Goal: Task Accomplishment & Management: Use online tool/utility

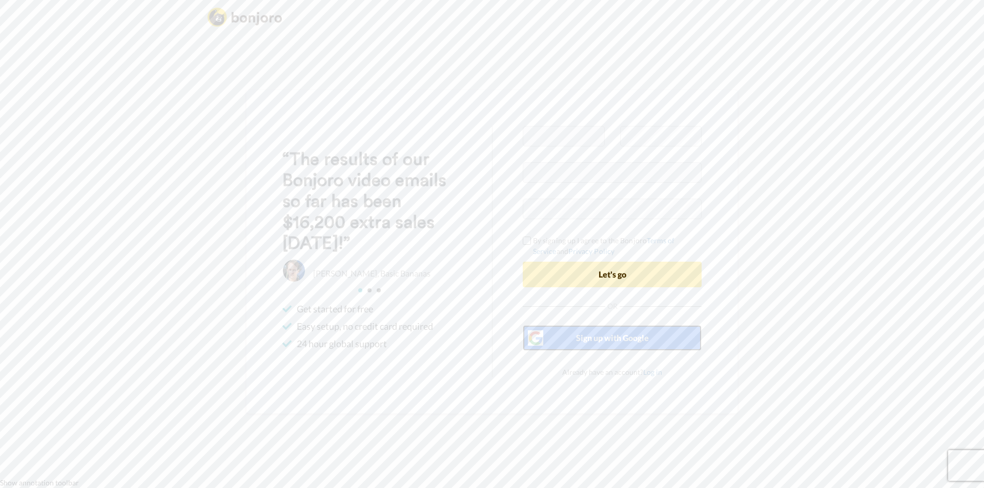
click at [585, 349] on button "Sign up with Google" at bounding box center [612, 338] width 179 height 26
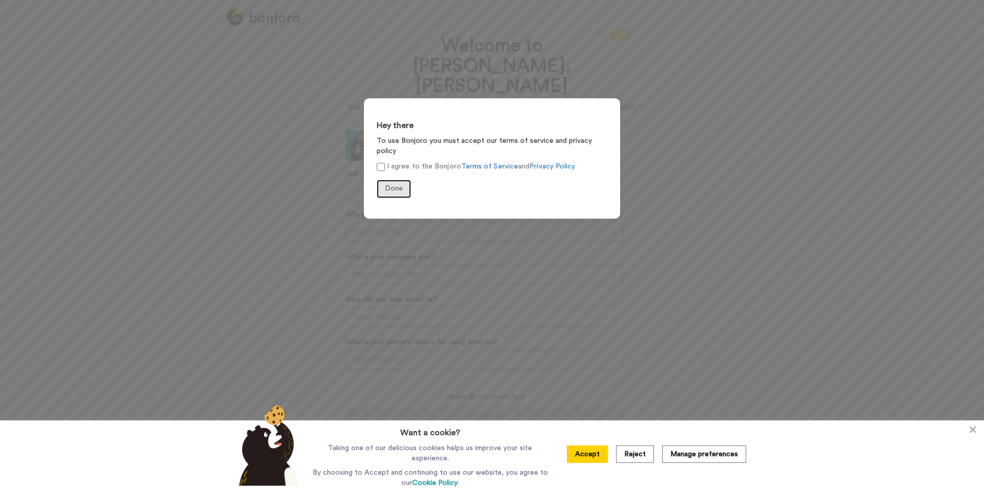
click at [388, 185] on span "Done" at bounding box center [394, 188] width 18 height 7
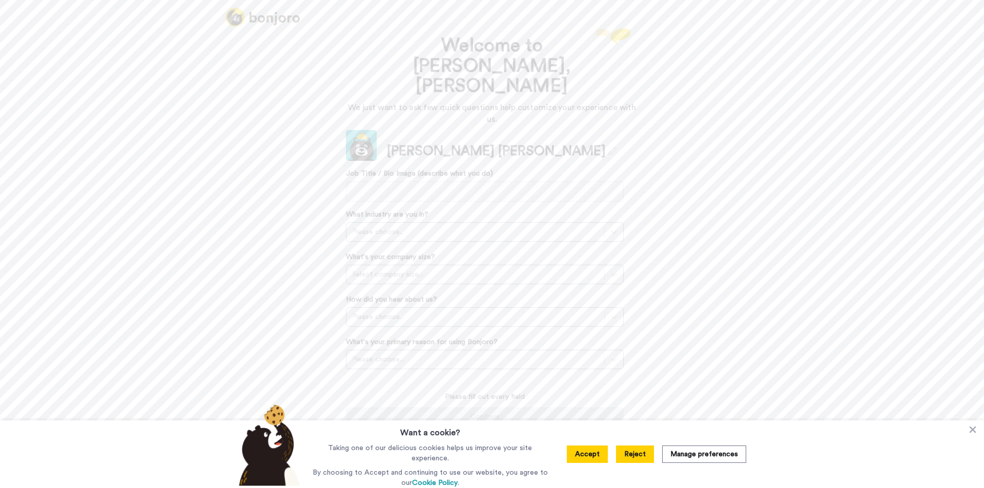
click at [635, 449] on button "Reject" at bounding box center [635, 454] width 38 height 17
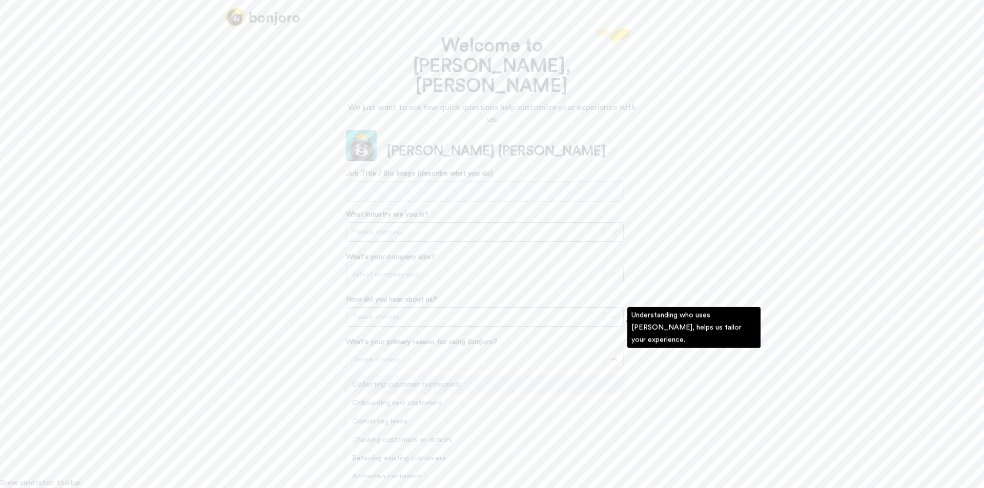
click at [470, 354] on div at bounding box center [474, 360] width 247 height 12
click at [460, 412] on div "Converting leads" at bounding box center [485, 421] width 278 height 18
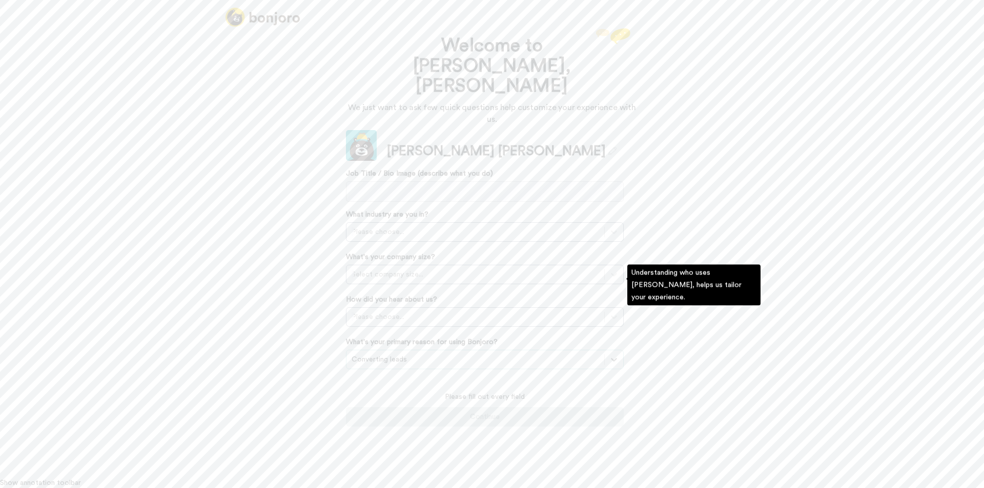
click at [444, 295] on div "How did you hear about us? Please choose..." at bounding box center [485, 311] width 278 height 32
click at [442, 309] on div "Please choose..." at bounding box center [475, 317] width 258 height 16
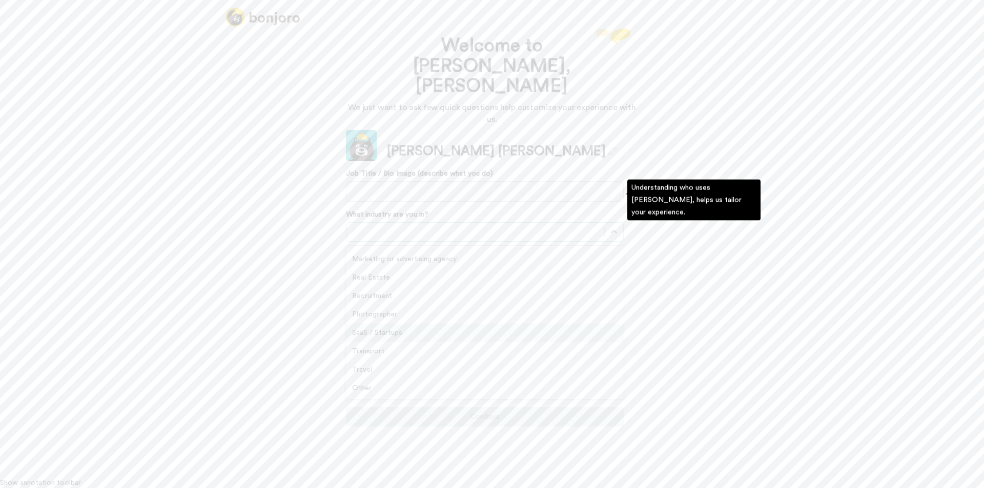
scroll to position [113, 0]
click at [468, 320] on div "Real Estate" at bounding box center [485, 329] width 278 height 18
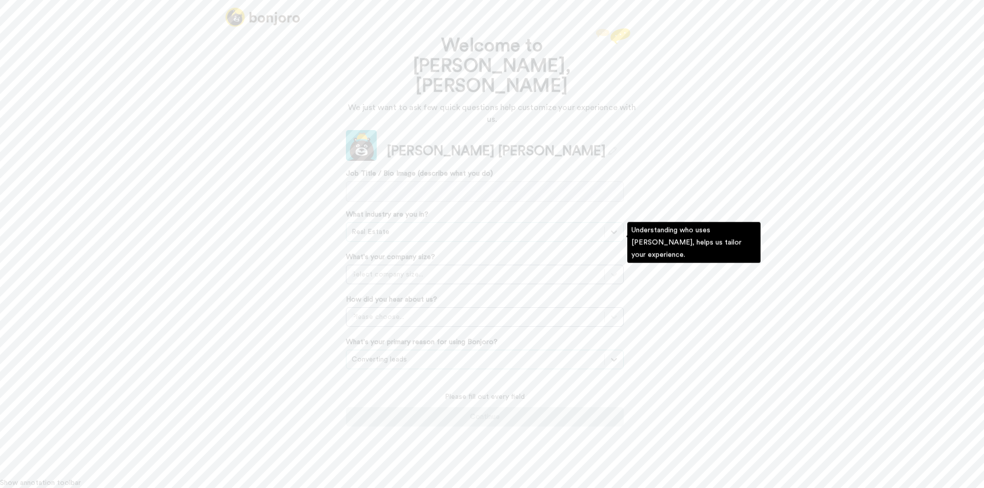
click at [488, 252] on div "What's your company size? Select company size..." at bounding box center [485, 268] width 278 height 32
click at [490, 266] on div "Select company size..." at bounding box center [475, 274] width 258 height 16
click at [491, 291] on div "1-10 employees" at bounding box center [485, 300] width 278 height 18
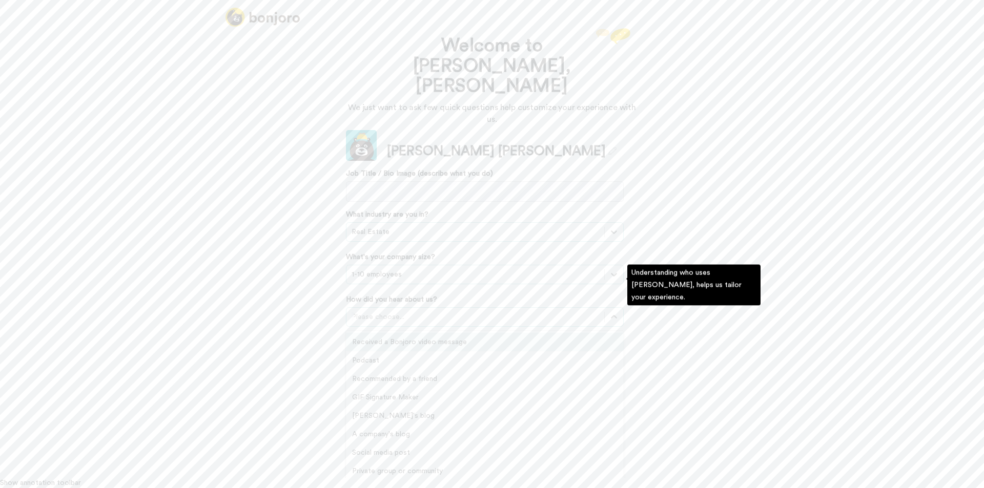
click at [478, 311] on div at bounding box center [474, 317] width 247 height 12
click at [433, 464] on div "Others" at bounding box center [485, 473] width 278 height 18
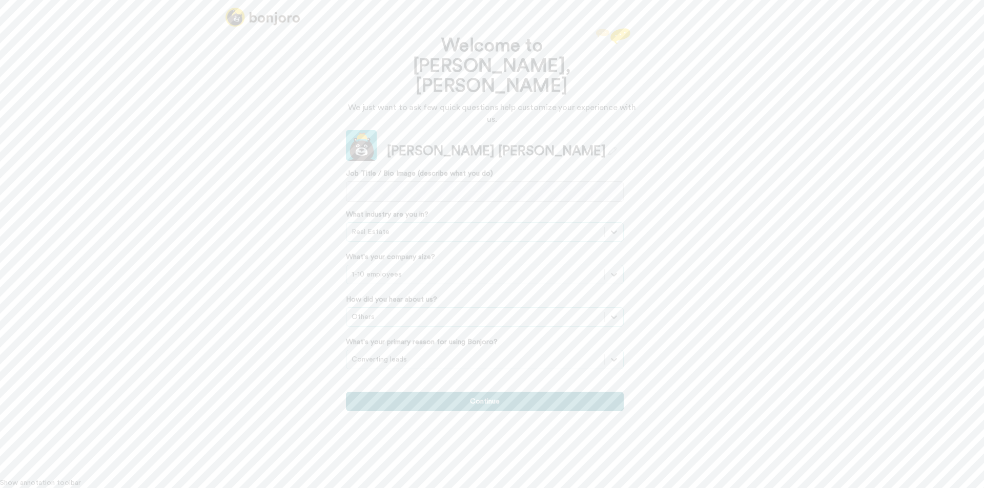
click at [473, 392] on button "Continue" at bounding box center [485, 401] width 278 height 19
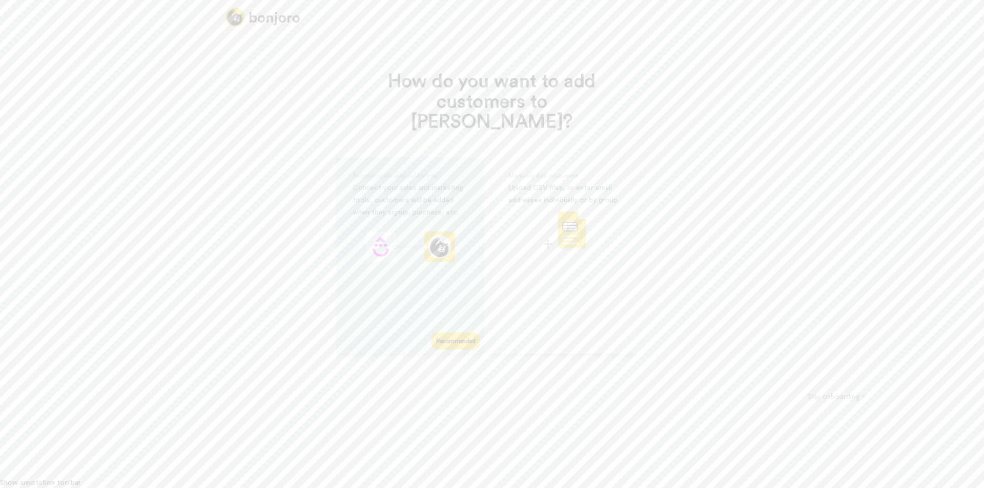
click at [445, 333] on div "Recommended" at bounding box center [455, 341] width 48 height 17
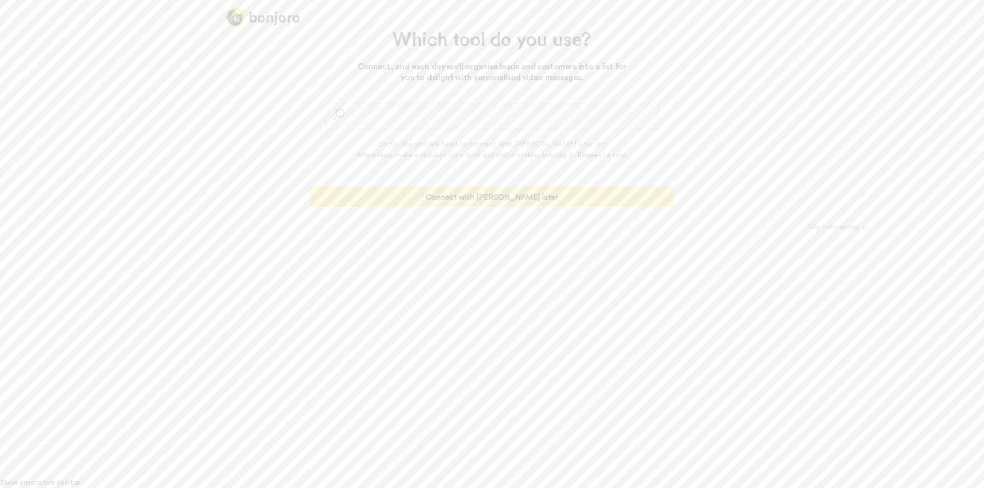
click at [496, 199] on button "Connect with Zapier later" at bounding box center [491, 197] width 365 height 20
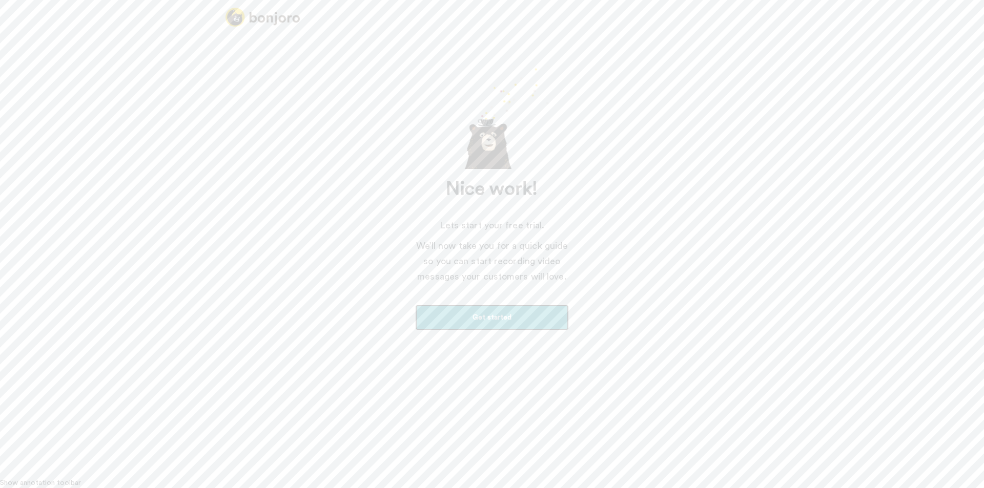
click at [474, 321] on link "Get started" at bounding box center [492, 318] width 154 height 26
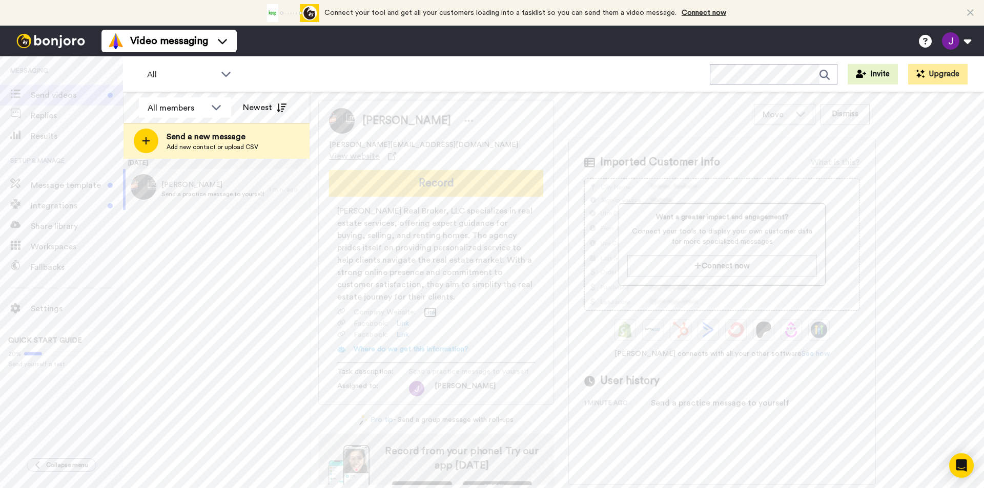
click at [430, 307] on link "Link" at bounding box center [430, 312] width 13 height 10
click at [427, 307] on link "Link" at bounding box center [430, 312] width 13 height 10
click at [85, 206] on span "Integrations" at bounding box center [67, 206] width 73 height 12
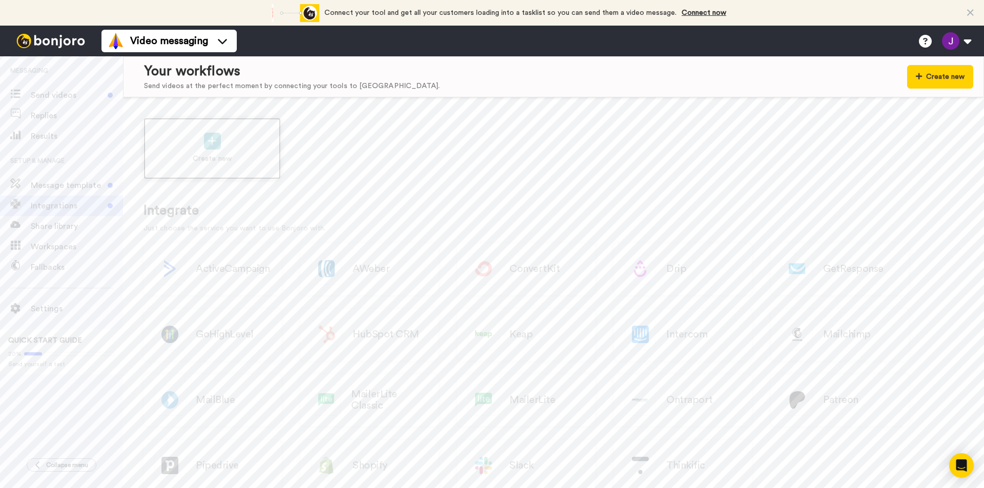
click at [199, 152] on div "Create new" at bounding box center [211, 148] width 137 height 61
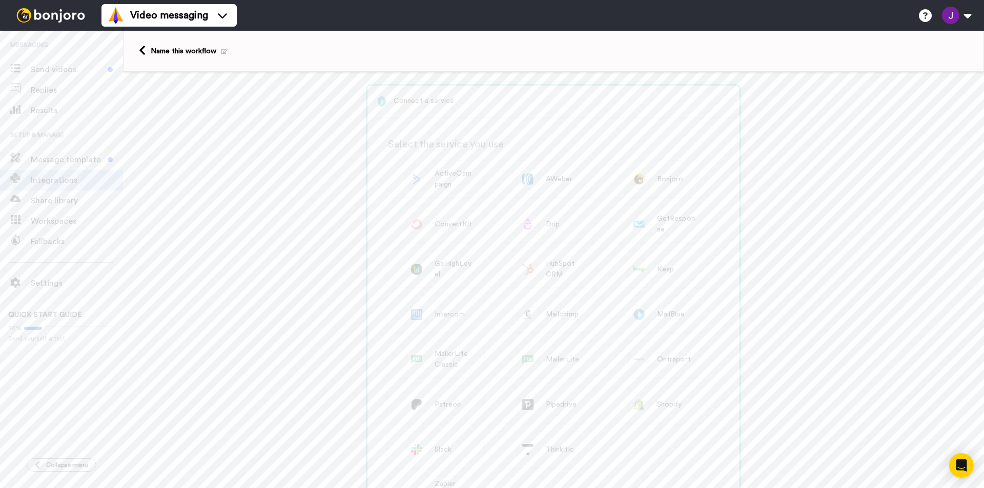
scroll to position [205, 0]
click at [520, 295] on div "Can't see your service? Connect with Zapier to add contacts to Bonjoro." at bounding box center [564, 296] width 260 height 22
click at [54, 72] on span "Send videos" at bounding box center [67, 70] width 73 height 12
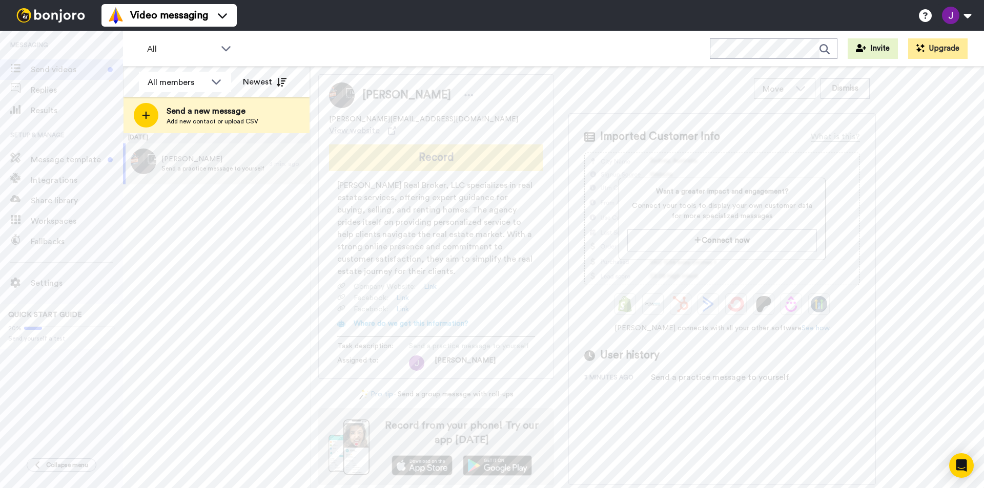
click at [456, 153] on button "Record" at bounding box center [436, 157] width 214 height 27
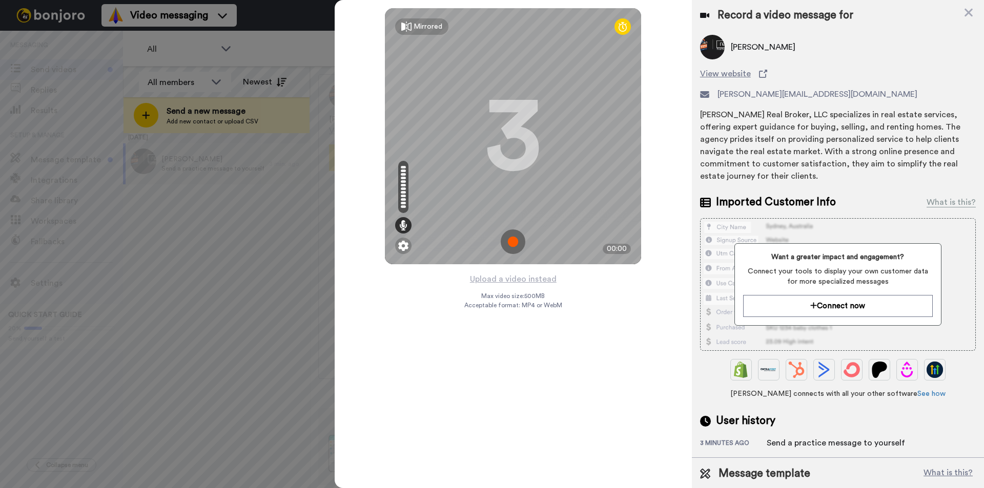
click at [514, 244] on img at bounding box center [513, 242] width 25 height 25
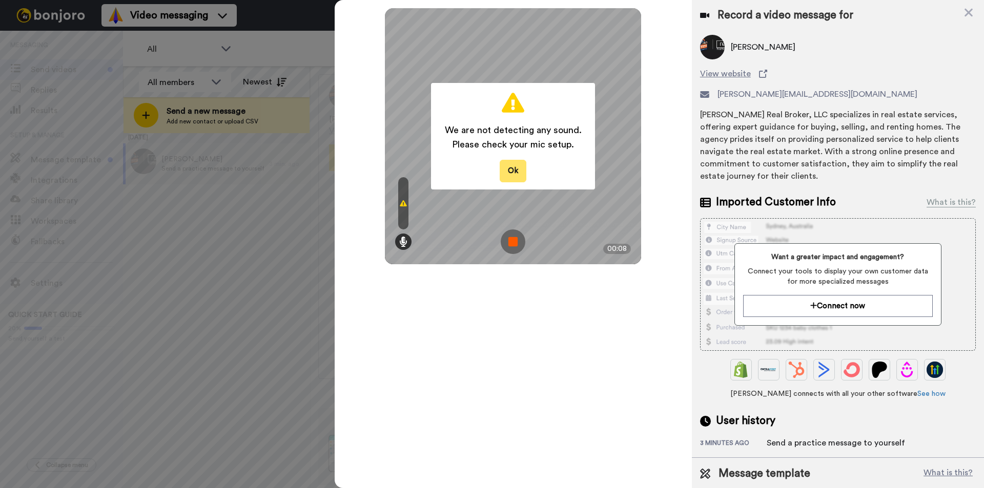
click at [519, 165] on button "Ok" at bounding box center [513, 171] width 27 height 22
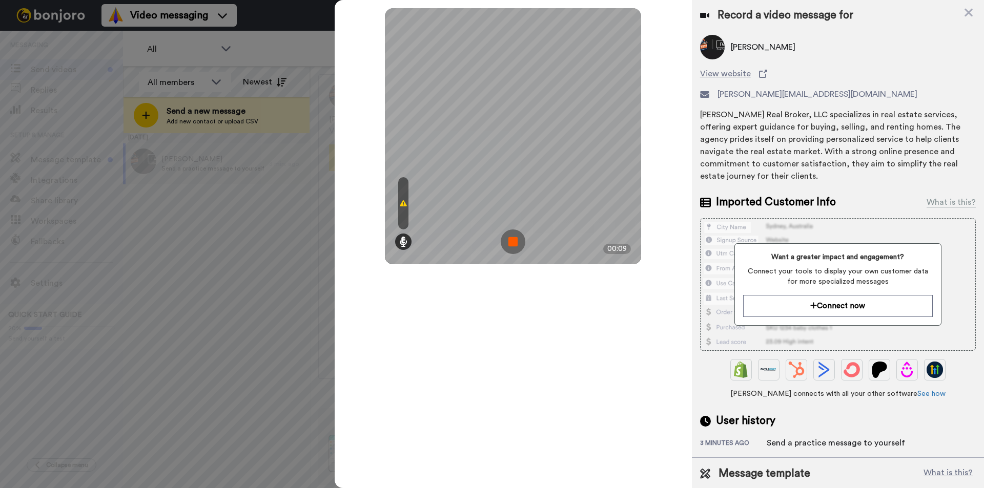
click at [401, 199] on div at bounding box center [403, 203] width 10 height 52
click at [403, 237] on icon at bounding box center [403, 242] width 8 height 10
click at [404, 240] on icon at bounding box center [403, 242] width 8 height 10
click at [513, 248] on img at bounding box center [513, 242] width 25 height 25
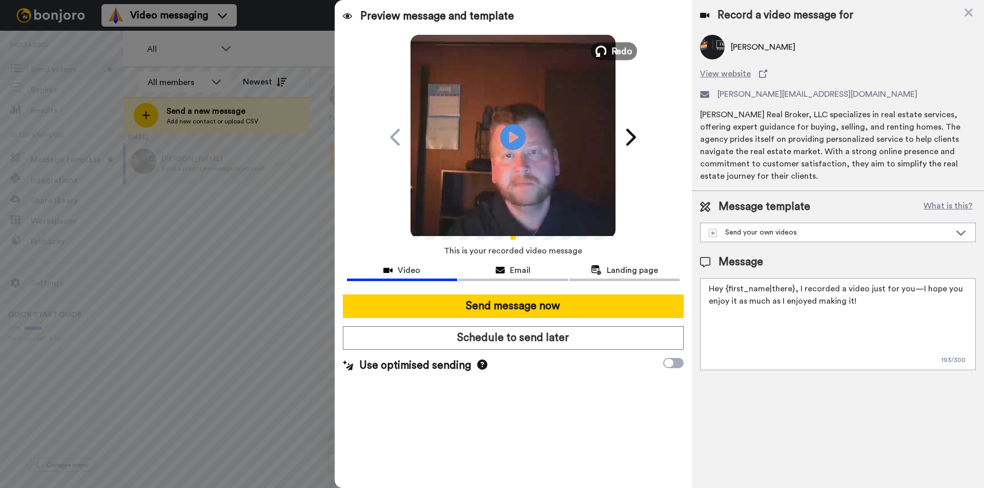
click at [615, 45] on span "Redo" at bounding box center [622, 50] width 22 height 13
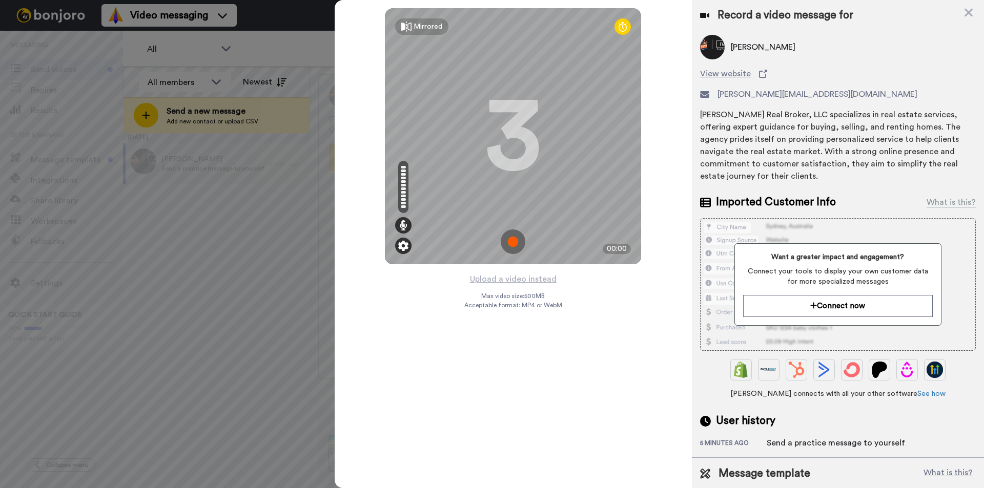
click at [403, 245] on img at bounding box center [403, 246] width 10 height 10
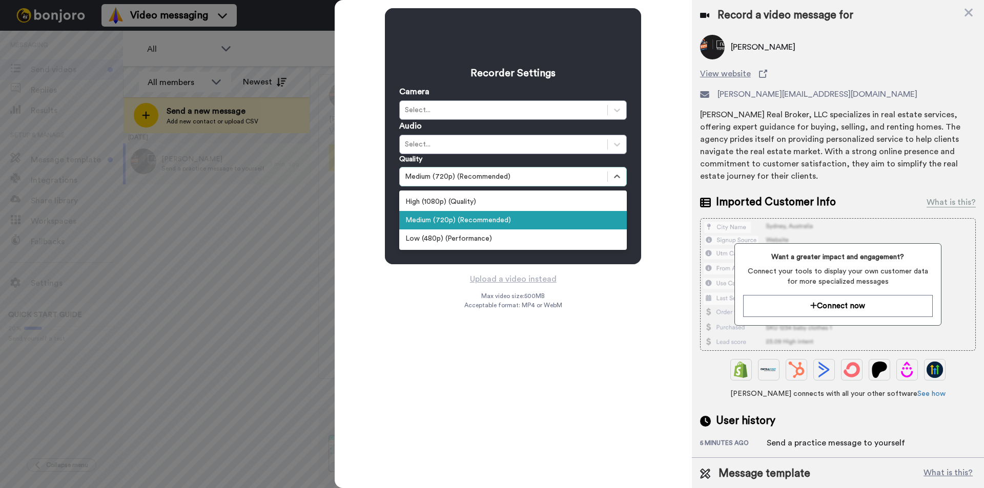
click at [457, 176] on div "Medium (720p) (Recommended)" at bounding box center [503, 177] width 197 height 10
click at [447, 196] on div "High (1080p) (Quality)" at bounding box center [512, 202] width 227 height 18
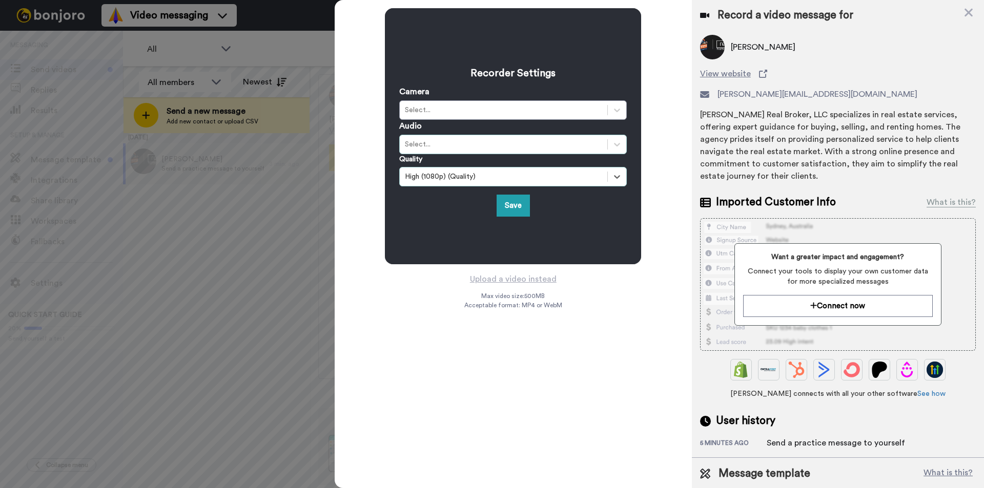
click at [446, 146] on div "Select..." at bounding box center [503, 144] width 197 height 10
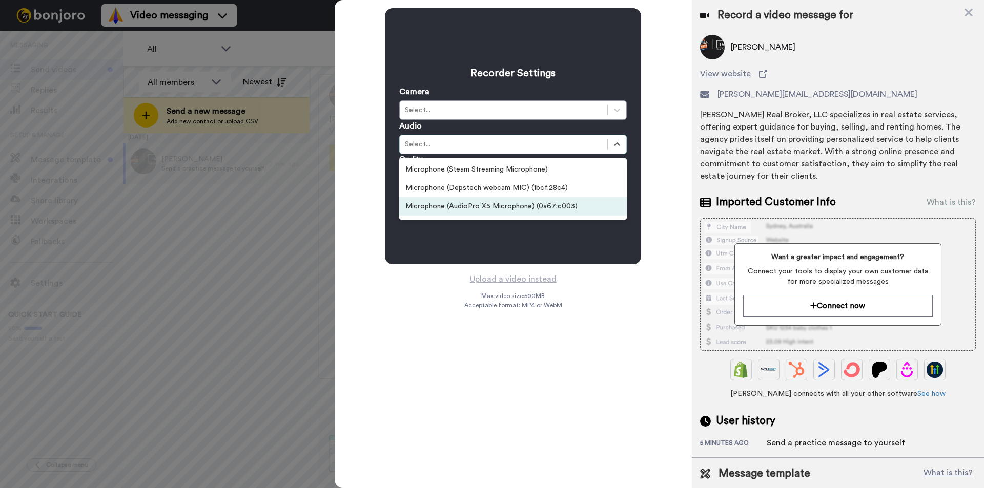
click at [461, 204] on div "Microphone (AudioPro X5 Microphone) (0a67:c003)" at bounding box center [512, 206] width 227 height 18
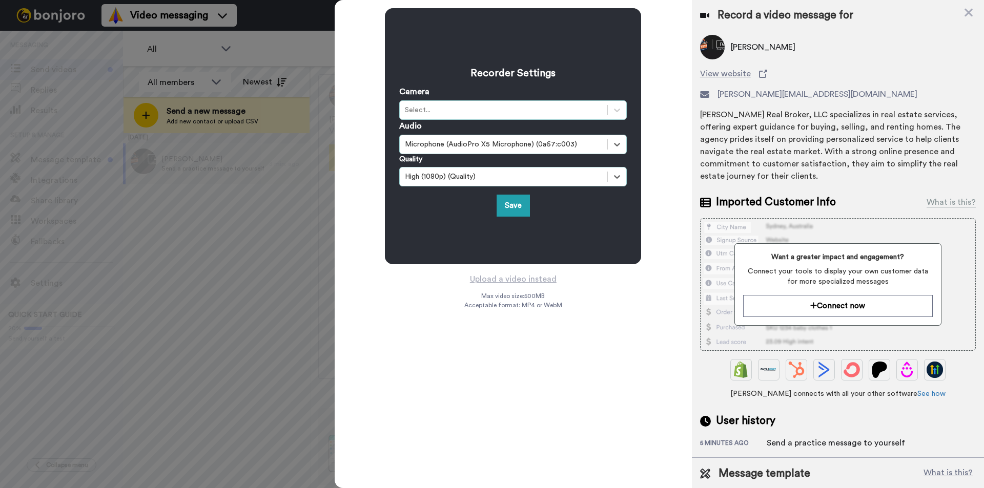
click at [441, 112] on div "Select..." at bounding box center [503, 110] width 197 height 10
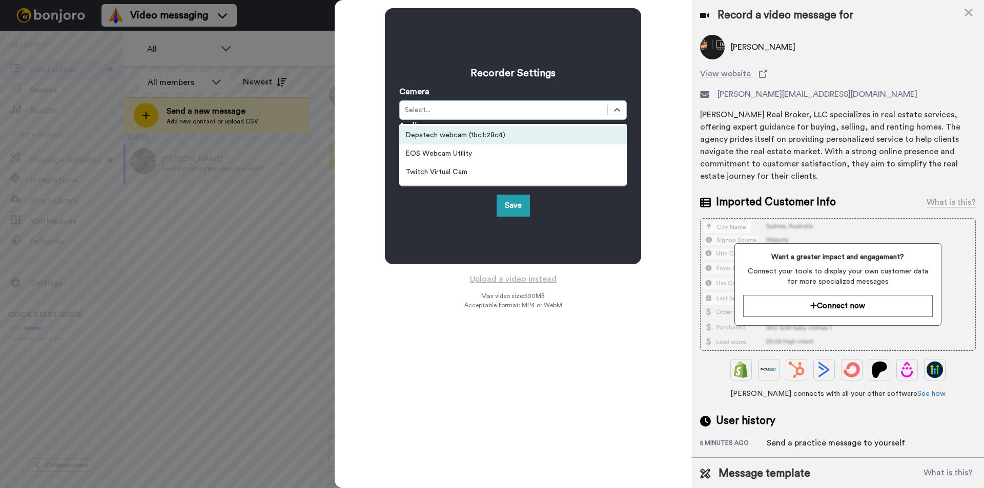
click at [443, 134] on div "Depstech webcam (1bcf:28c4)" at bounding box center [512, 135] width 227 height 18
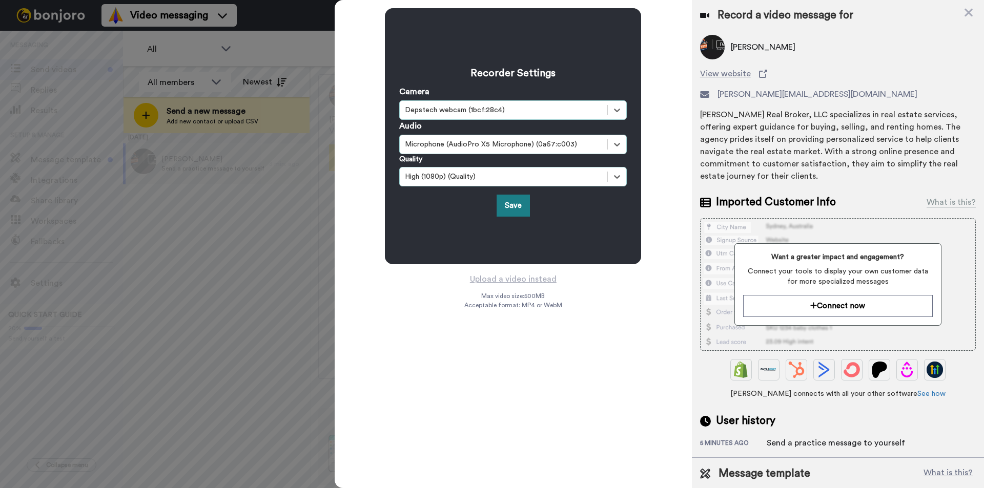
click at [507, 202] on button "Save" at bounding box center [512, 206] width 33 height 22
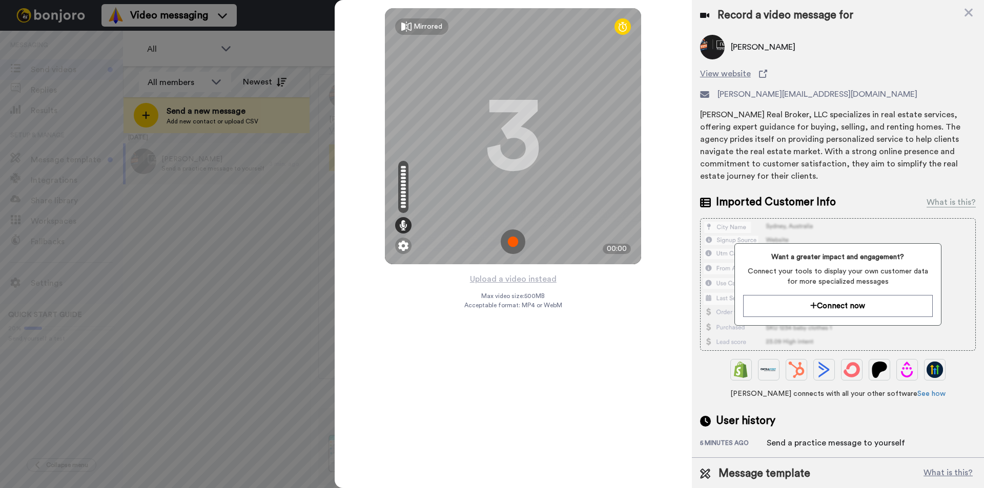
click at [514, 238] on img at bounding box center [513, 242] width 25 height 25
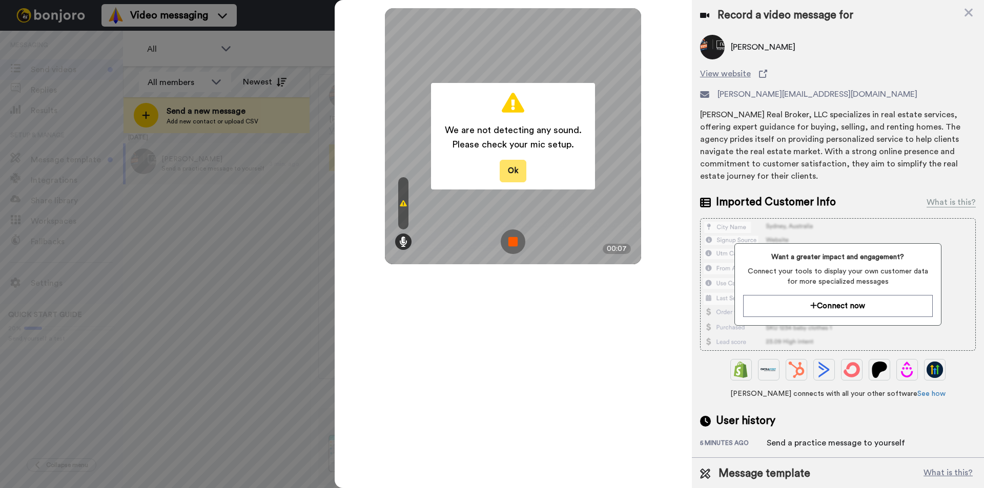
click at [508, 172] on button "Ok" at bounding box center [513, 171] width 27 height 22
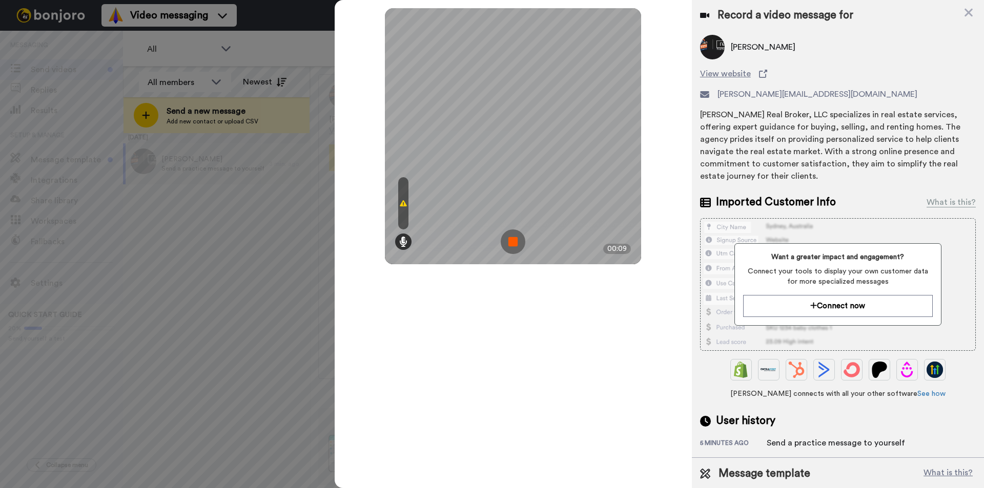
click at [508, 242] on img at bounding box center [513, 242] width 25 height 25
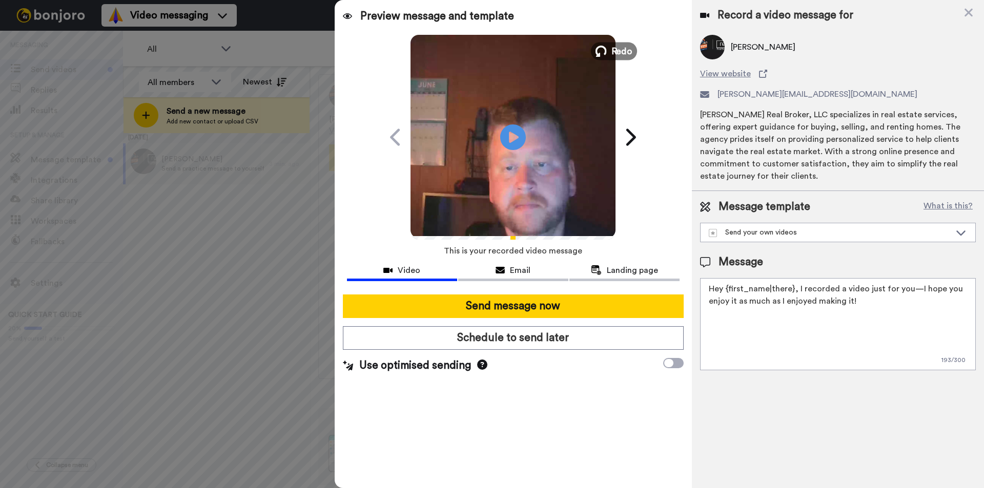
click at [614, 57] on span "Redo" at bounding box center [622, 50] width 22 height 13
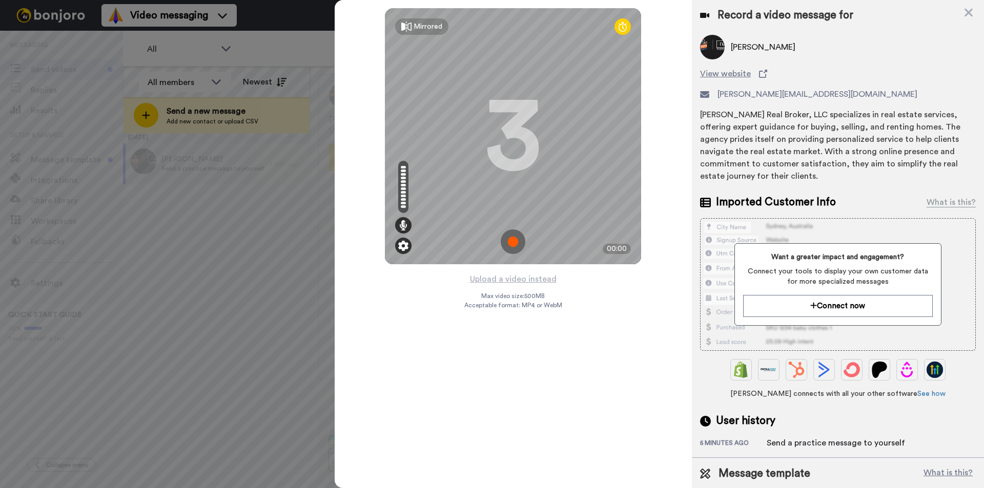
click at [404, 252] on div at bounding box center [403, 246] width 16 height 16
click at [400, 244] on img at bounding box center [403, 246] width 10 height 10
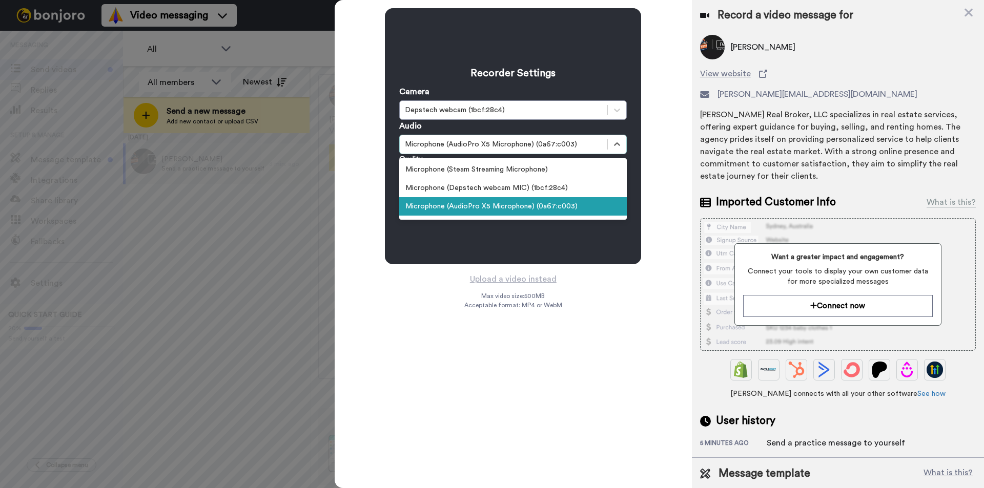
click at [476, 154] on div "Microphone (AudioPro X5 Microphone) (0a67:c003)" at bounding box center [512, 144] width 227 height 19
click at [478, 177] on div "Microphone (Steam Streaming Microphone)" at bounding box center [512, 169] width 227 height 18
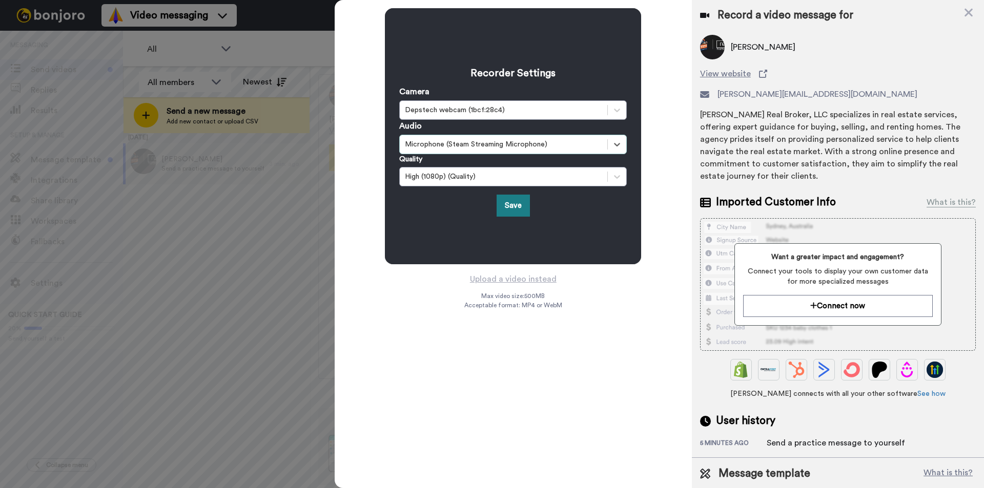
click at [516, 199] on button "Save" at bounding box center [512, 206] width 33 height 22
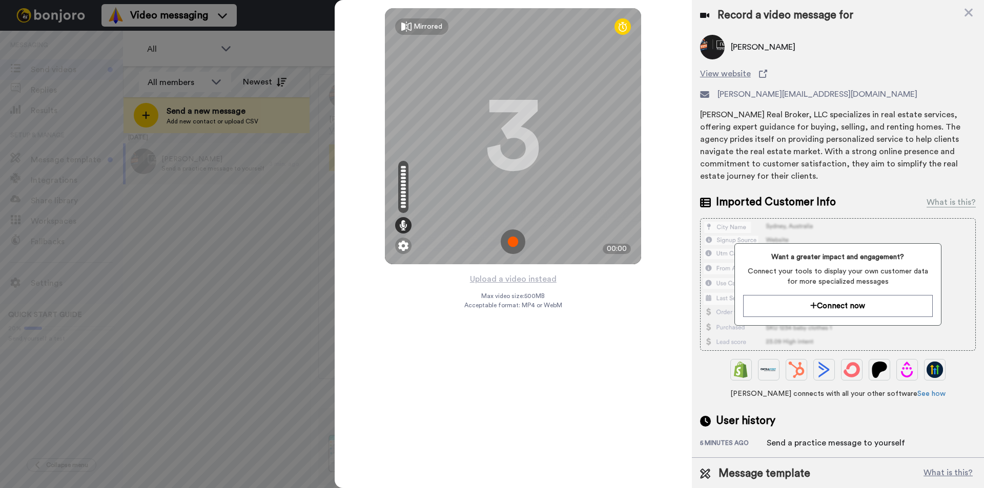
click at [405, 182] on div at bounding box center [403, 181] width 5 height 3
click at [511, 237] on img at bounding box center [513, 242] width 25 height 25
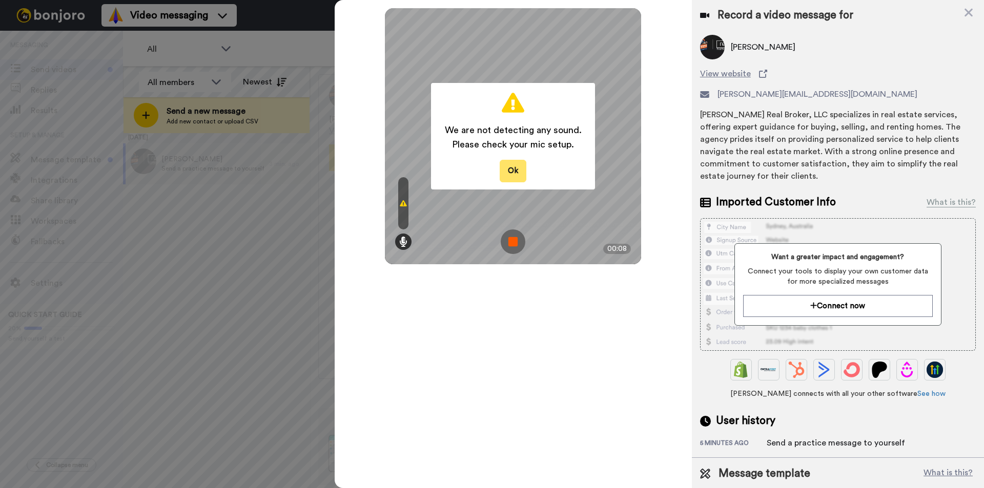
click at [521, 173] on button "Ok" at bounding box center [513, 171] width 27 height 22
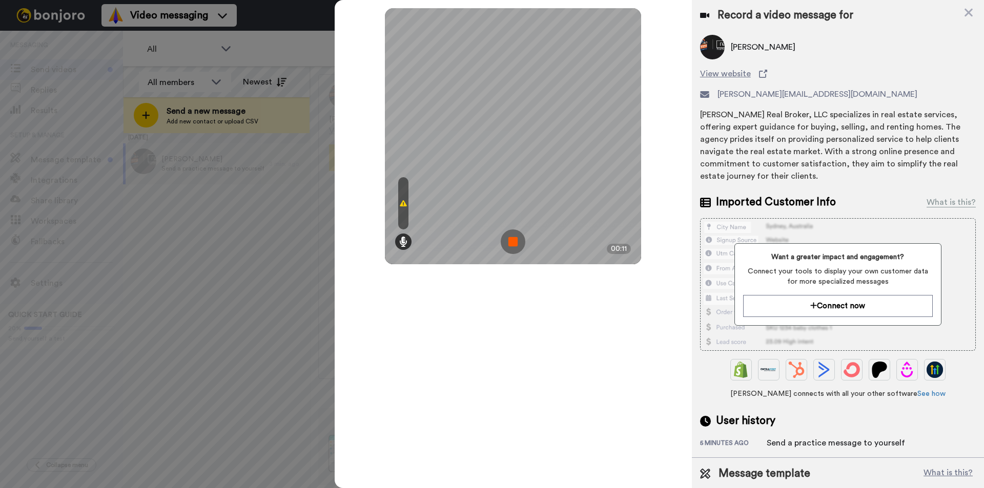
click at [514, 248] on img at bounding box center [513, 242] width 25 height 25
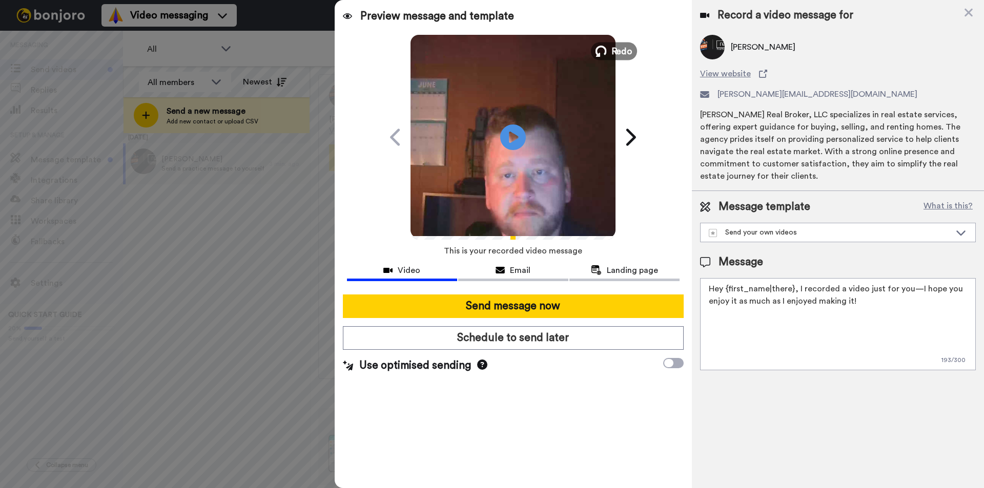
click at [609, 51] on button "Redo" at bounding box center [614, 51] width 46 height 18
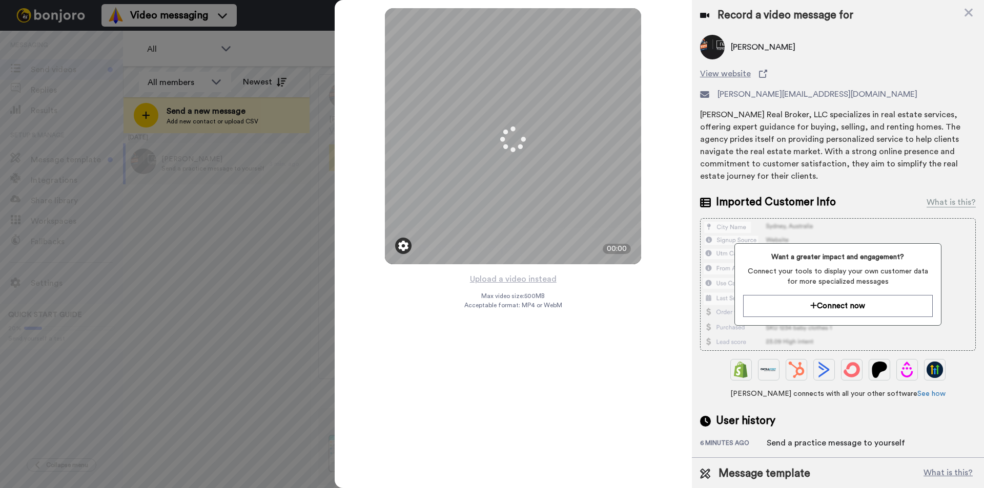
click at [398, 243] on div at bounding box center [403, 246] width 16 height 16
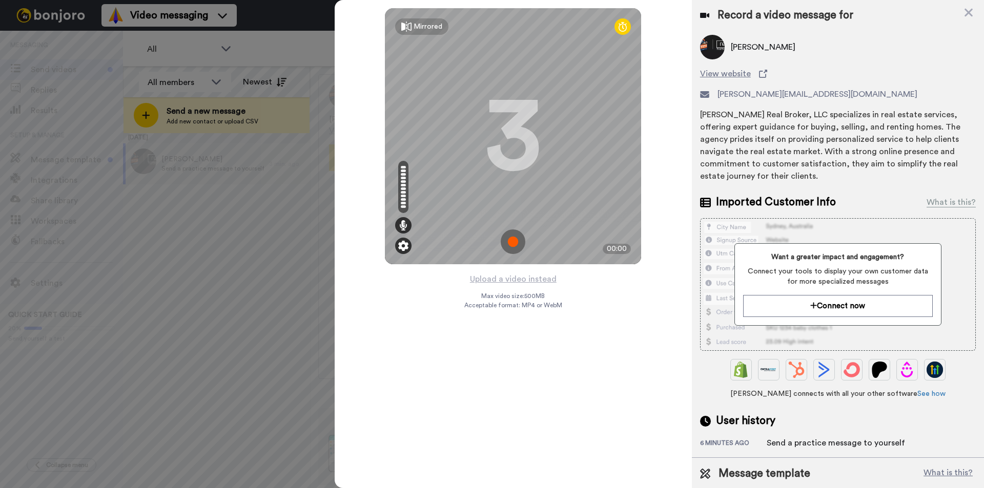
click at [406, 244] on img at bounding box center [403, 246] width 10 height 10
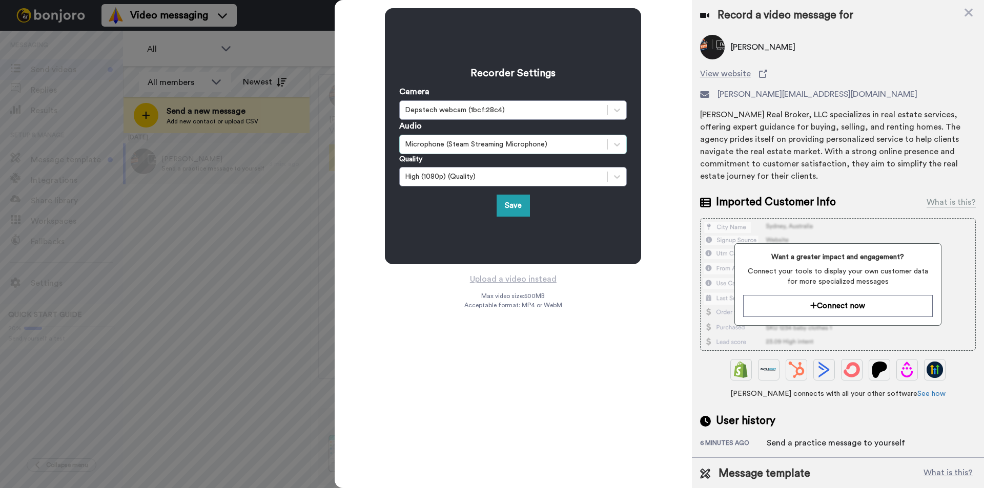
click at [471, 141] on div "Microphone (Steam Streaming Microphone)" at bounding box center [503, 144] width 197 height 10
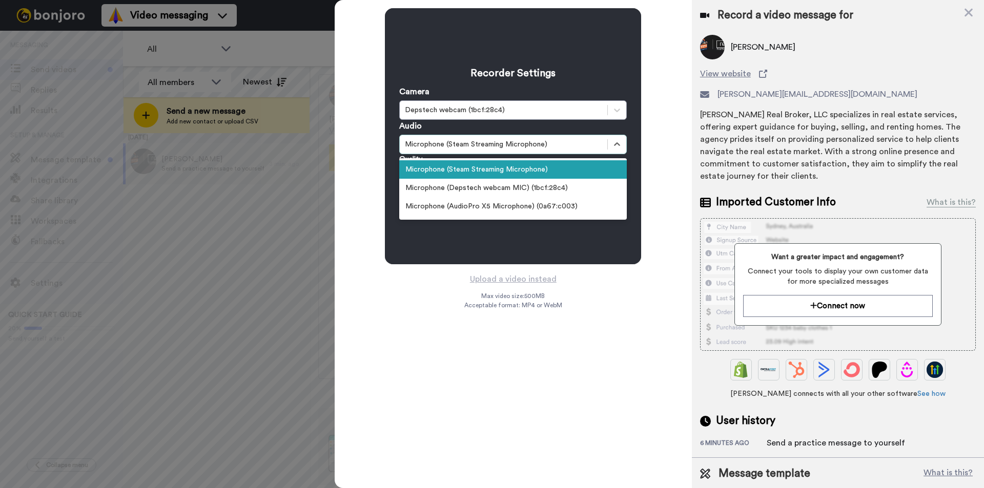
scroll to position [45, 0]
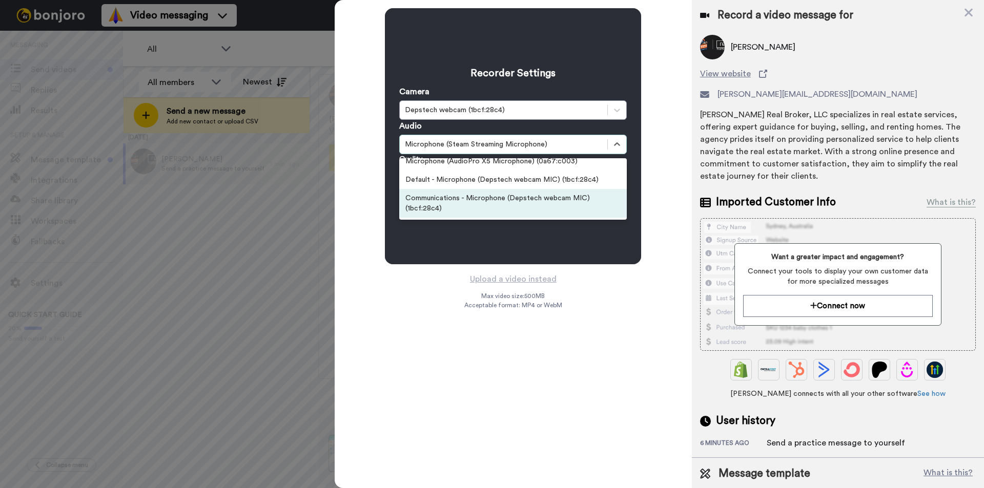
click at [490, 204] on div "Communications - Microphone (Depstech webcam MIC) (1bcf:28c4)" at bounding box center [512, 203] width 227 height 29
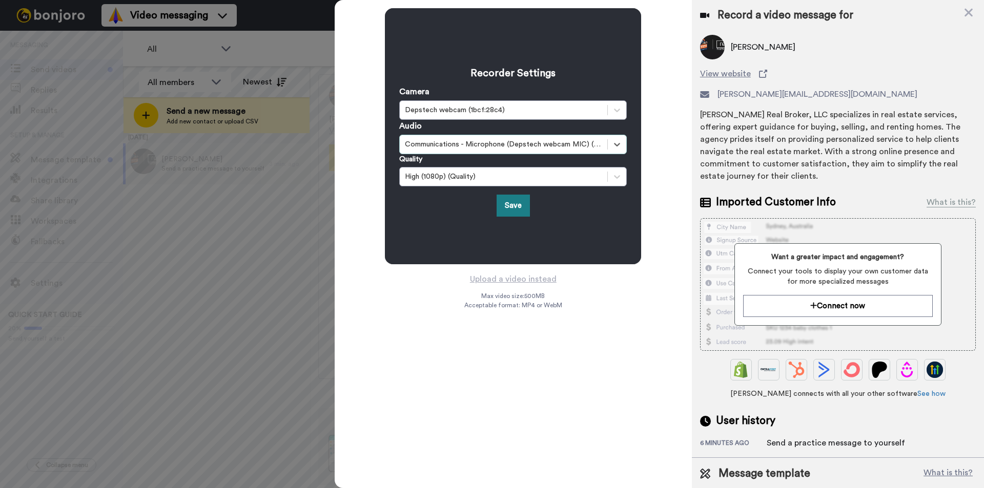
click at [506, 209] on button "Save" at bounding box center [512, 206] width 33 height 22
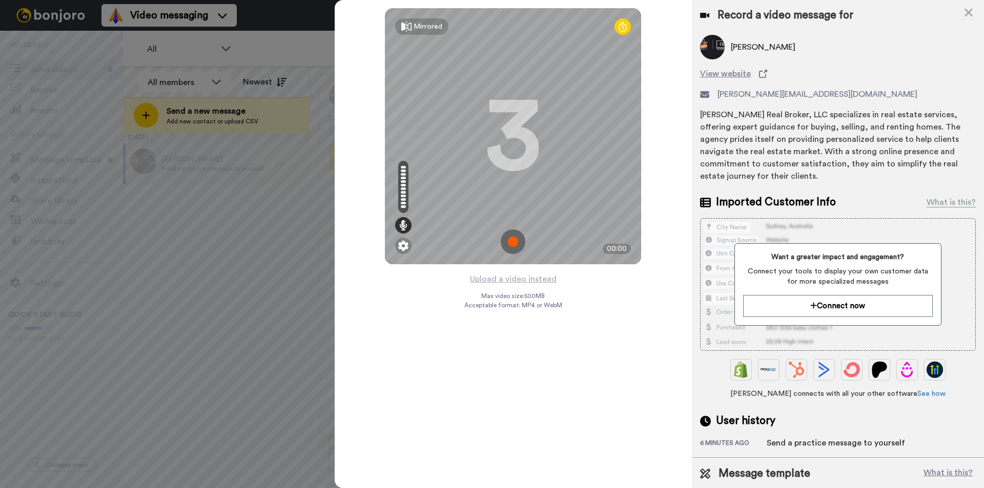
click at [504, 242] on img at bounding box center [513, 242] width 25 height 25
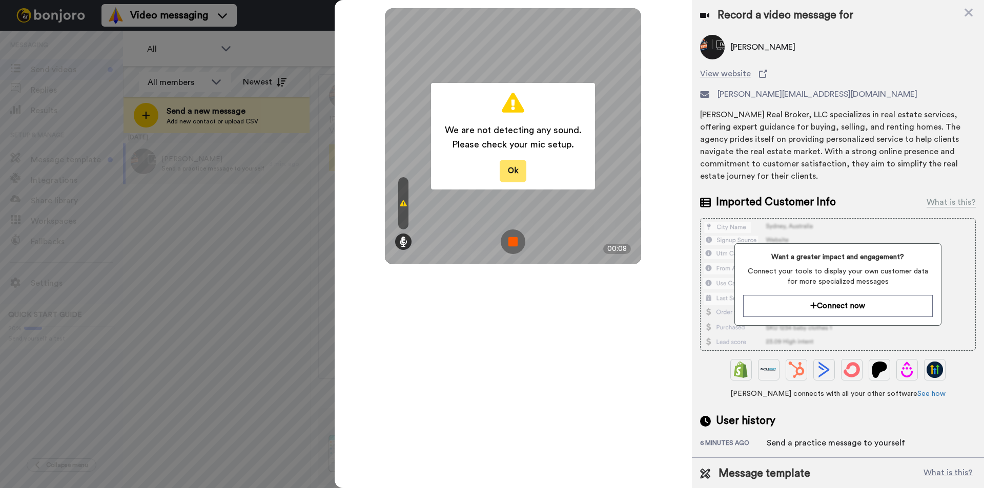
click at [519, 170] on button "Ok" at bounding box center [513, 171] width 27 height 22
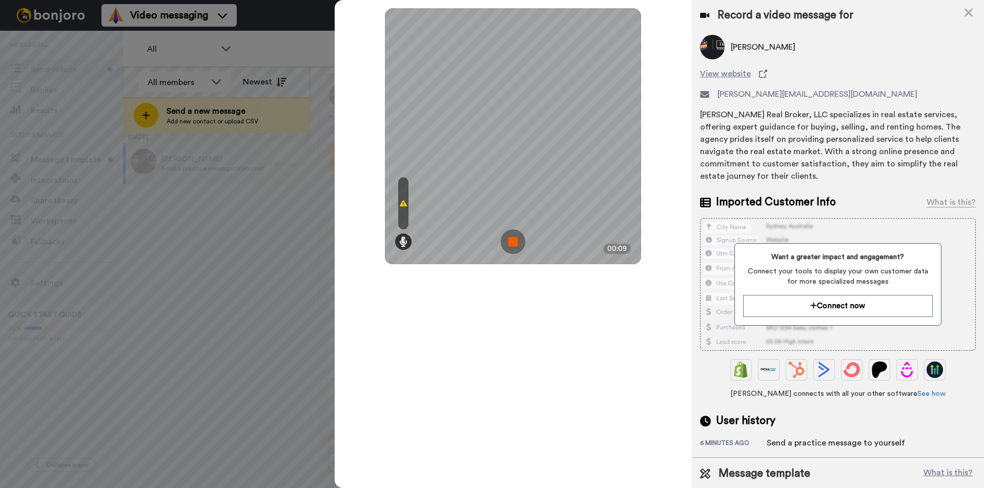
click at [511, 250] on img at bounding box center [513, 242] width 25 height 25
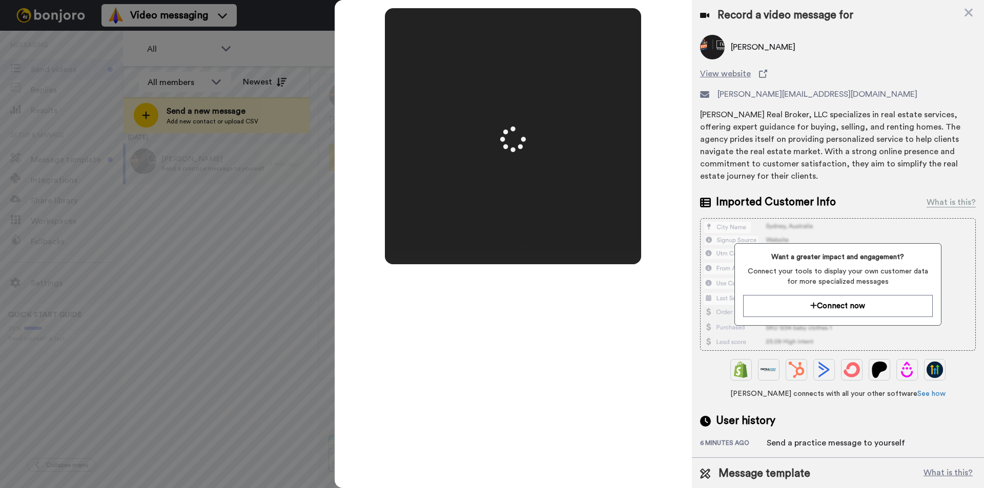
scroll to position [0, 0]
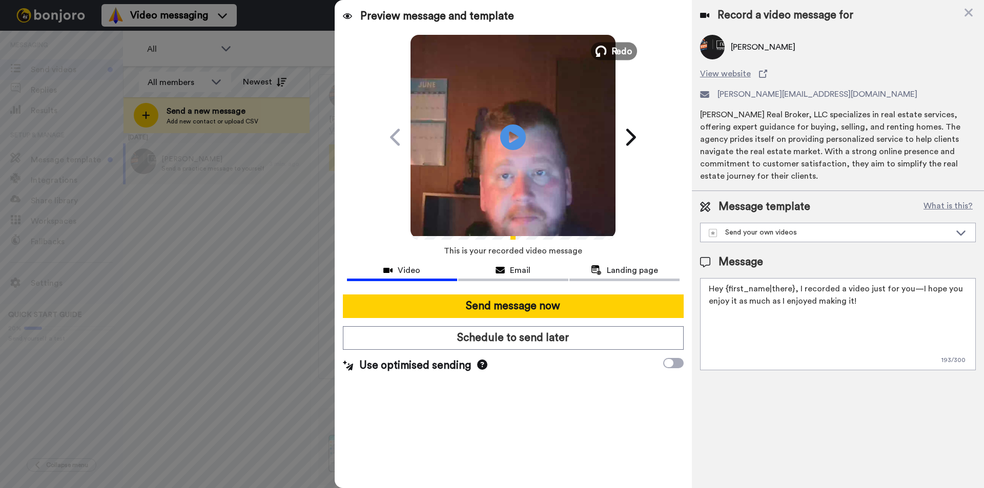
click at [609, 49] on button "Redo" at bounding box center [614, 51] width 46 height 18
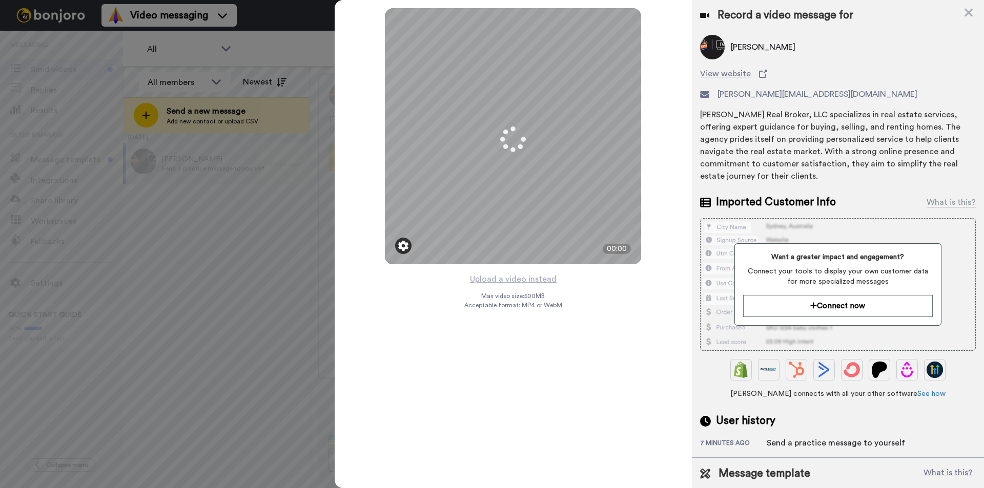
click at [401, 247] on img at bounding box center [403, 246] width 10 height 10
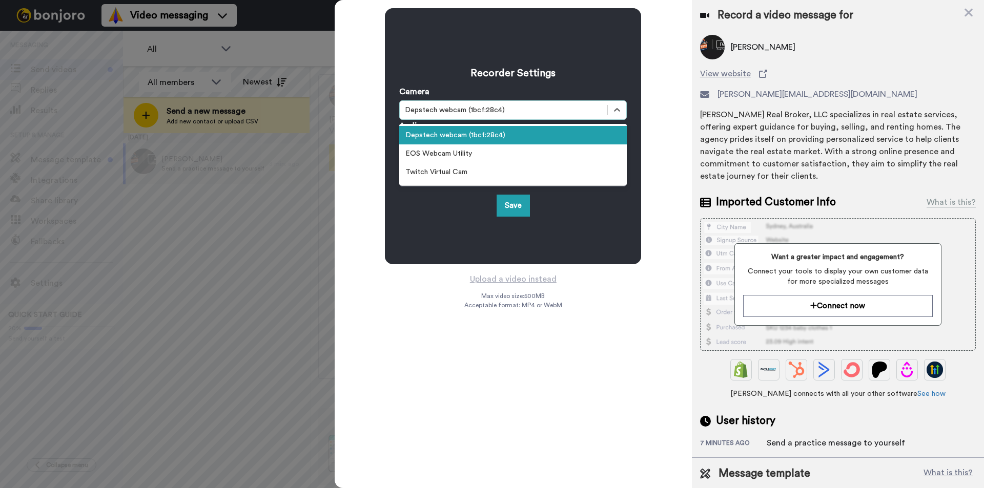
click at [480, 111] on div "Depstech webcam (1bcf:28c4)" at bounding box center [503, 110] width 197 height 10
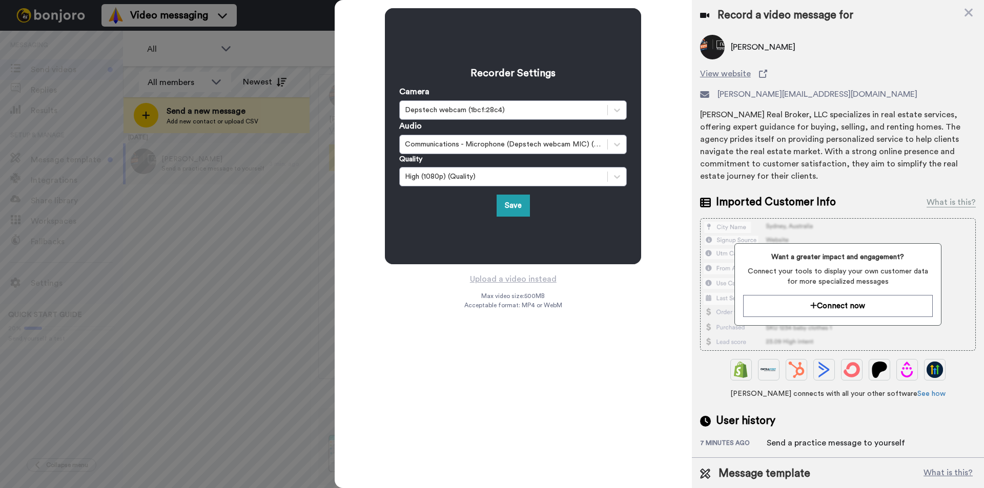
click at [465, 225] on div "Recorder Settings Camera Depstech webcam (1bcf:28c4) Audio Communications - Mic…" at bounding box center [513, 136] width 256 height 256
click at [461, 138] on div "Communications - Microphone (Depstech webcam MIC) (1bcf:28c4)" at bounding box center [504, 144] width 208 height 12
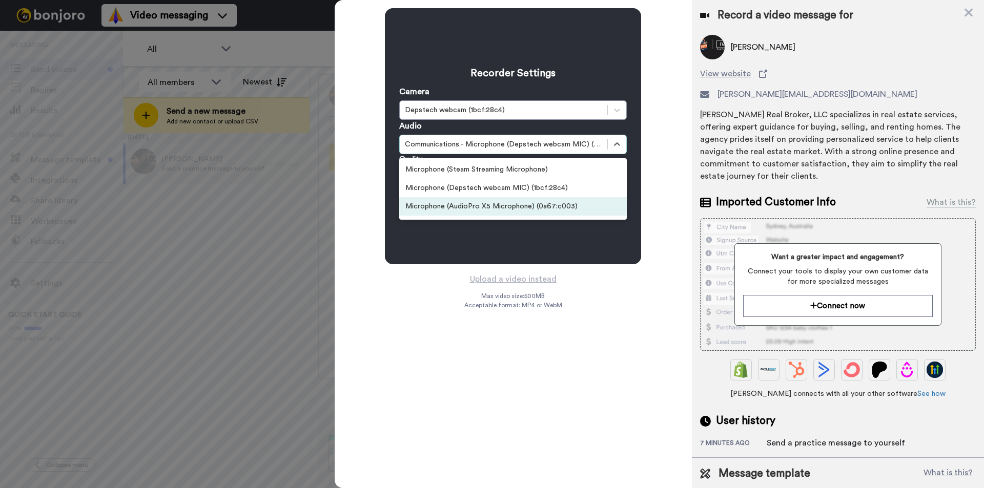
scroll to position [45, 0]
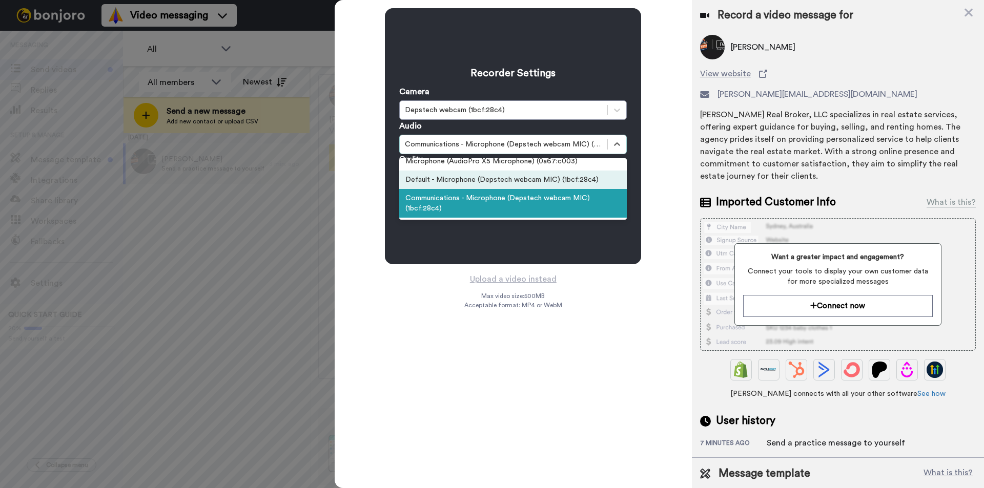
click at [469, 183] on div "Default - Microphone (Depstech webcam MIC) (1bcf:28c4)" at bounding box center [512, 180] width 227 height 18
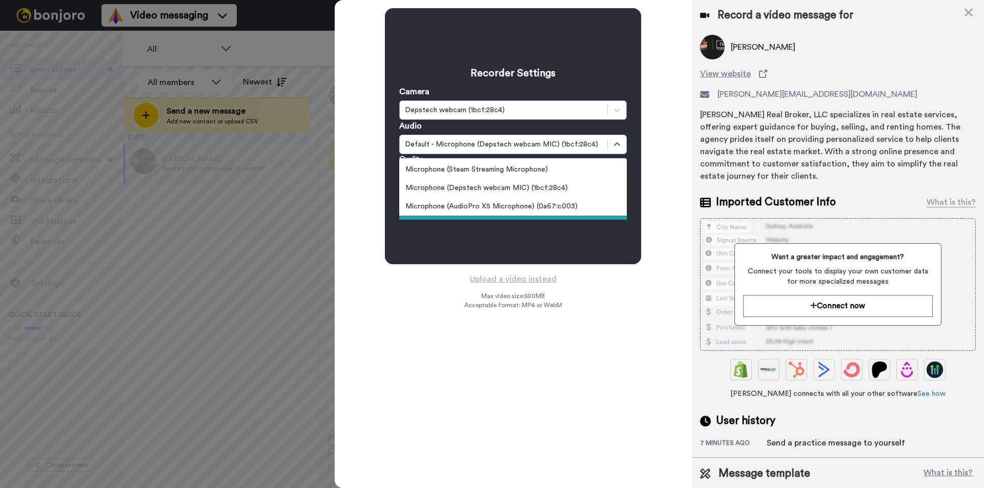
click at [478, 151] on div "Default - Microphone (Depstech webcam MIC) (1bcf:28c4)" at bounding box center [512, 144] width 227 height 19
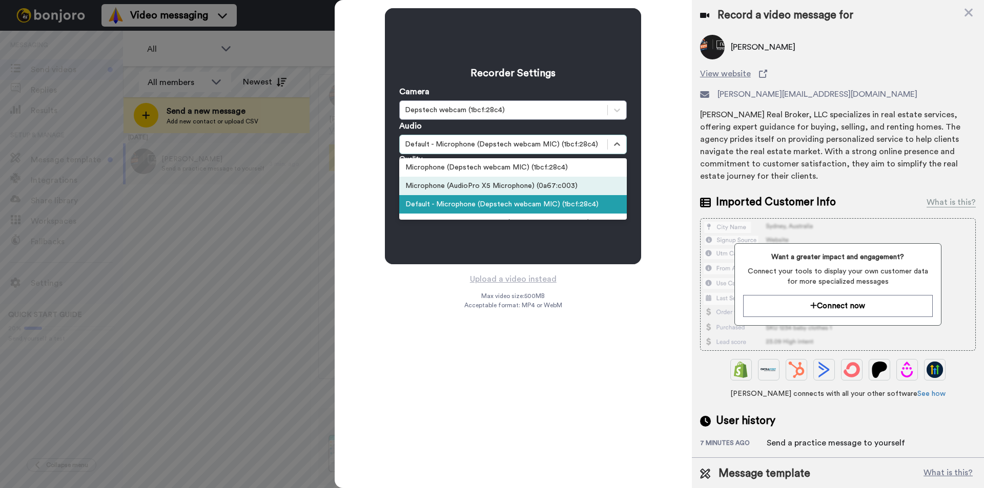
click at [484, 187] on div "Microphone (AudioPro X5 Microphone) (0a67:c003)" at bounding box center [512, 186] width 227 height 18
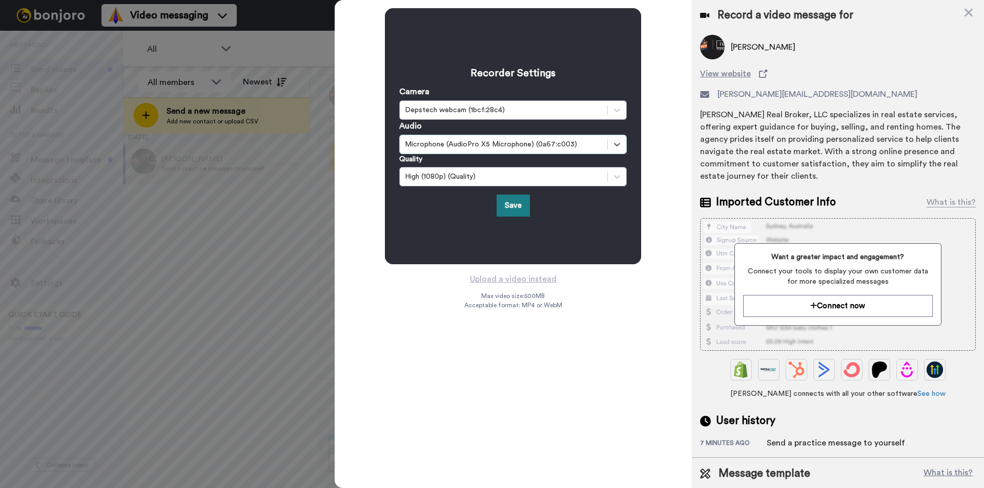
click at [502, 202] on button "Save" at bounding box center [512, 206] width 33 height 22
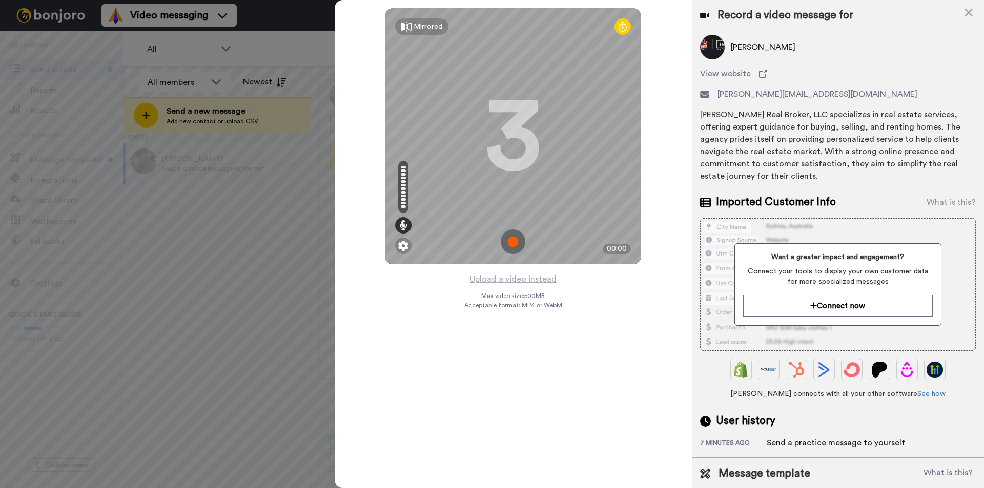
click at [403, 180] on div at bounding box center [403, 187] width 10 height 52
click at [406, 223] on icon at bounding box center [403, 225] width 8 height 10
click at [510, 245] on img at bounding box center [513, 242] width 25 height 25
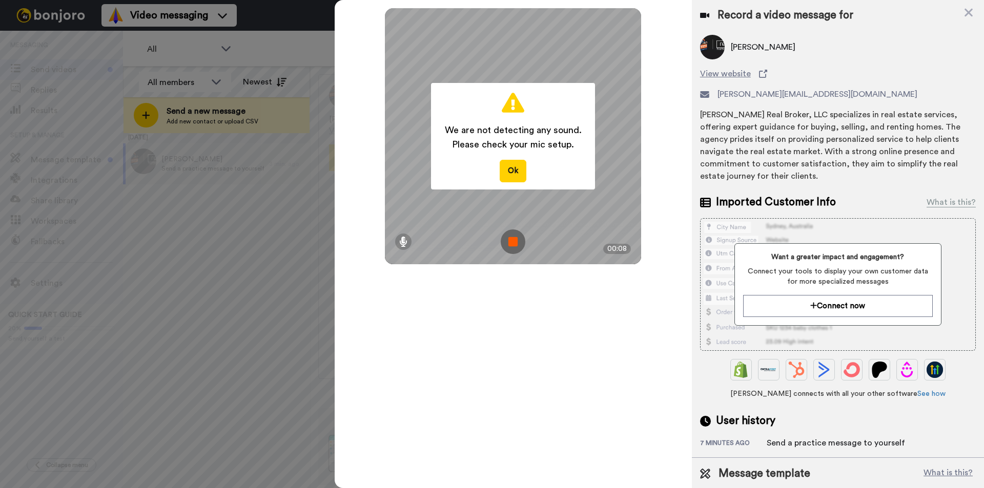
click at [521, 236] on img at bounding box center [513, 242] width 25 height 25
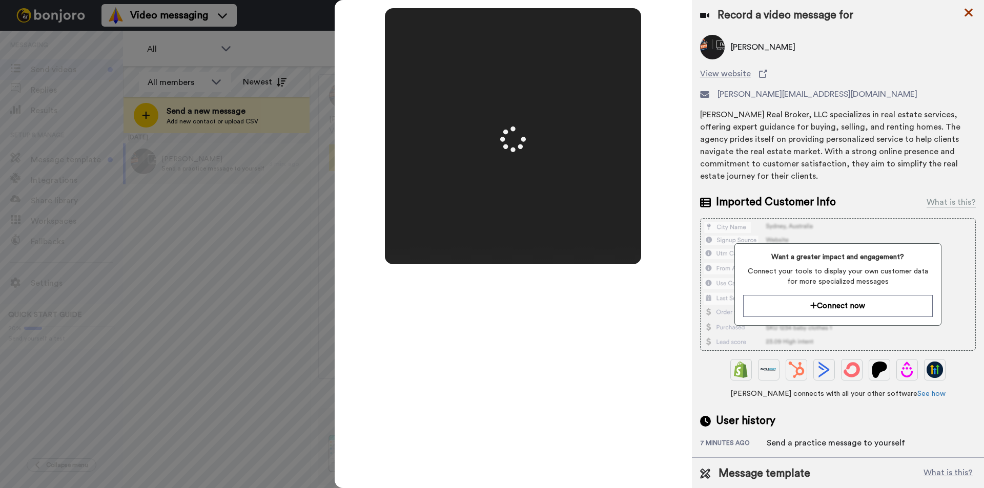
click at [968, 11] on icon at bounding box center [968, 13] width 8 height 8
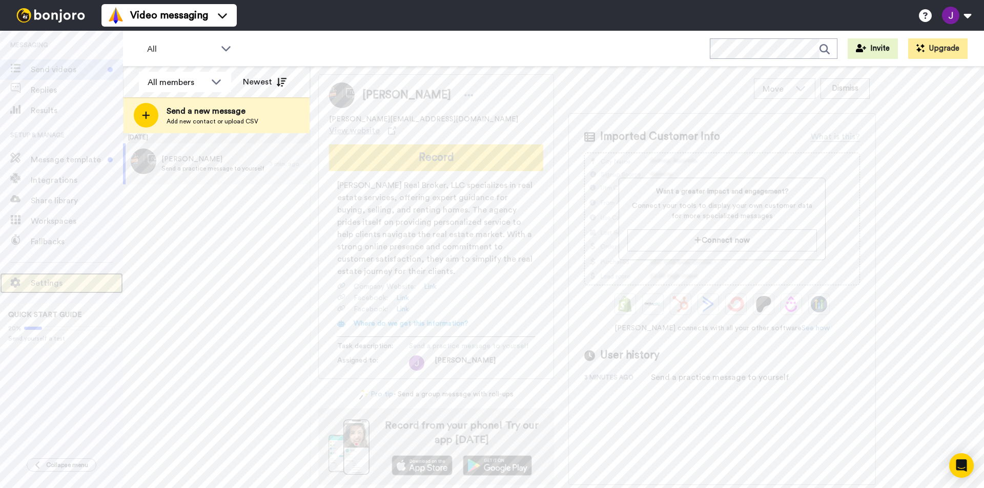
click at [48, 278] on span "Settings" at bounding box center [77, 283] width 92 height 12
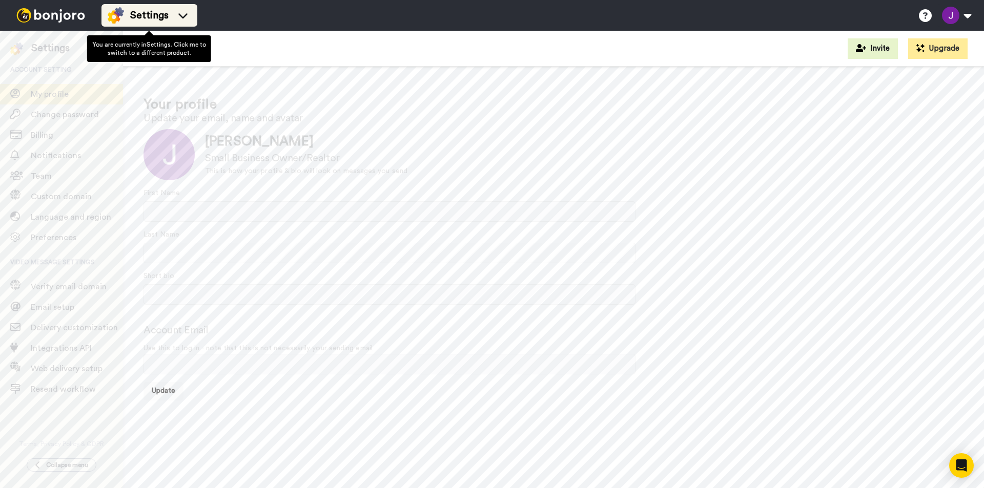
click at [180, 13] on icon at bounding box center [183, 15] width 16 height 10
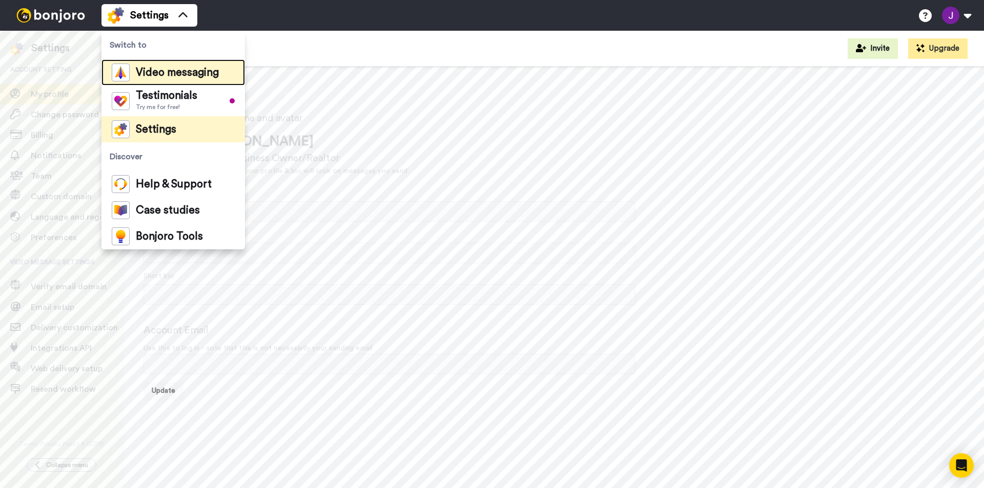
click at [164, 78] on div "Video messaging" at bounding box center [165, 73] width 107 height 18
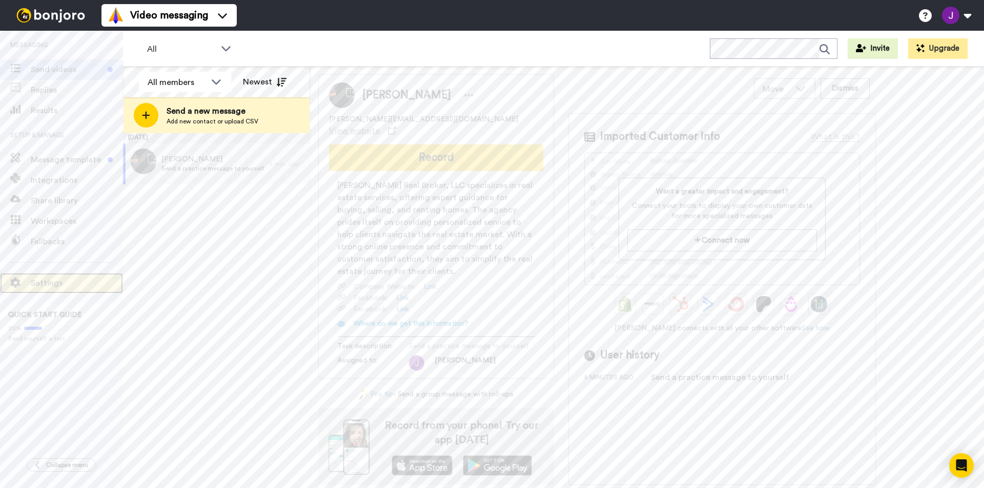
click at [43, 276] on div "Settings" at bounding box center [61, 283] width 123 height 20
